Goal: Check status: Check status

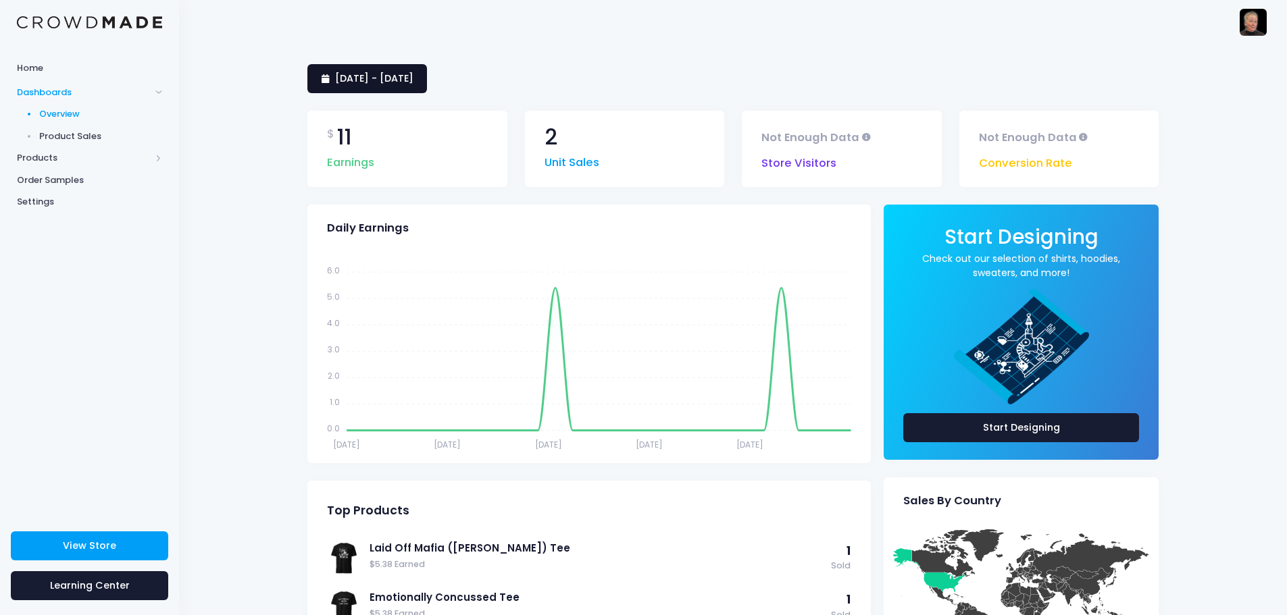
click at [413, 79] on span "9 September 2025 - 8 October 2025" at bounding box center [374, 79] width 78 height 14
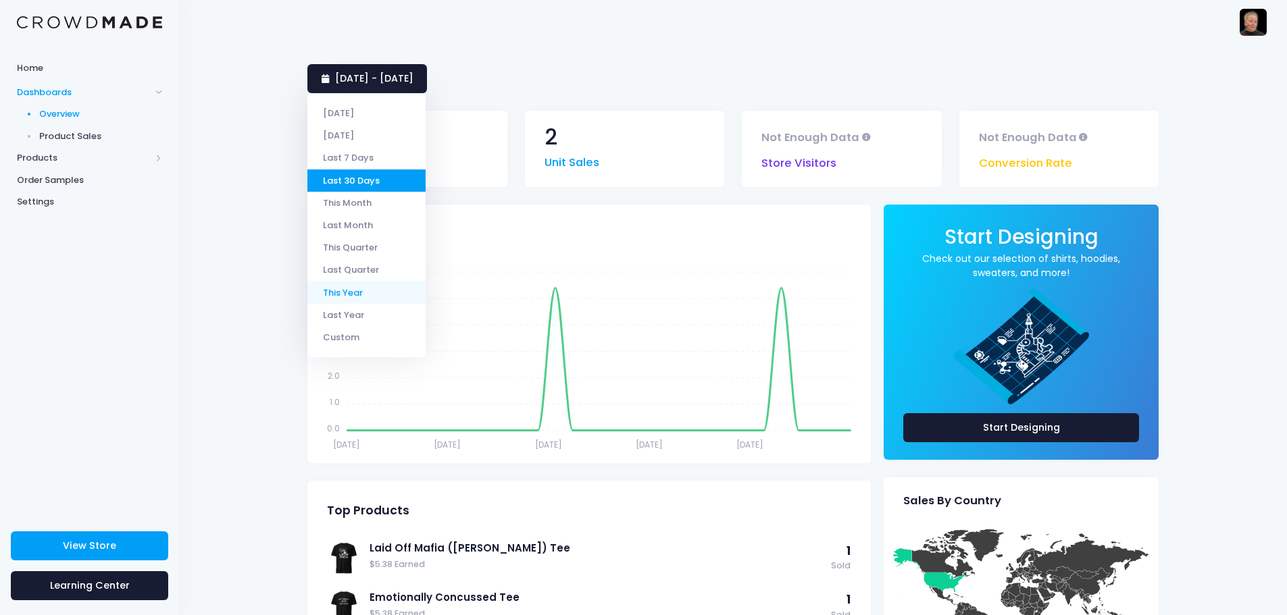
click at [369, 287] on li "This Year" at bounding box center [366, 292] width 118 height 22
